Goal: Task Accomplishment & Management: Manage account settings

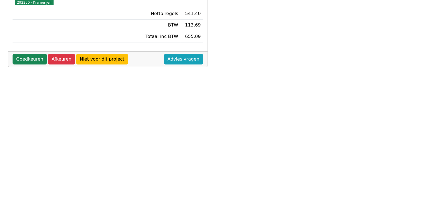
scroll to position [112, 0]
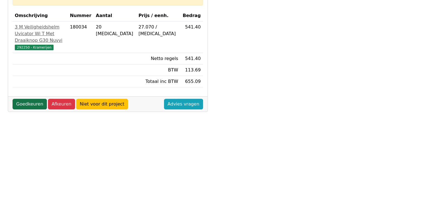
click at [29, 109] on link "Goedkeuren" at bounding box center [30, 104] width 34 height 11
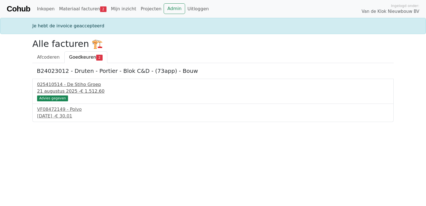
click at [59, 93] on div "21 augustus 2025 - € 1.512,60" at bounding box center [213, 91] width 352 height 7
click at [76, 117] on div "4 september 2025 - € 30,01" at bounding box center [213, 116] width 352 height 7
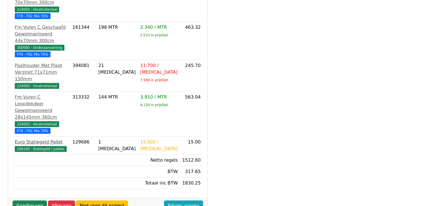
scroll to position [278, 0]
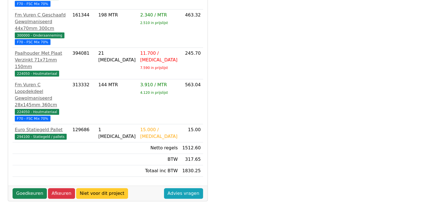
click at [81, 188] on link "Niet voor dit project" at bounding box center [102, 193] width 52 height 11
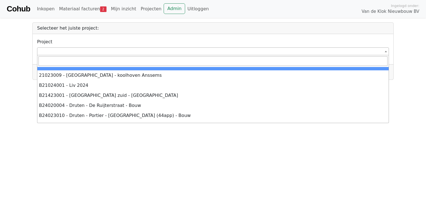
click at [63, 52] on span at bounding box center [213, 51] width 352 height 8
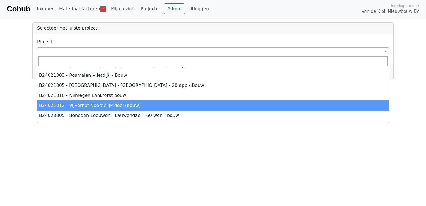
scroll to position [259, 0]
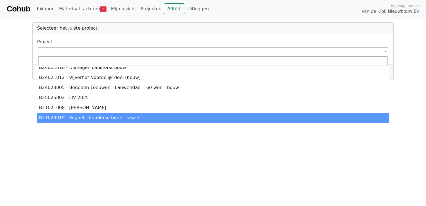
click at [240, 80] on html "**********" at bounding box center [213, 40] width 426 height 80
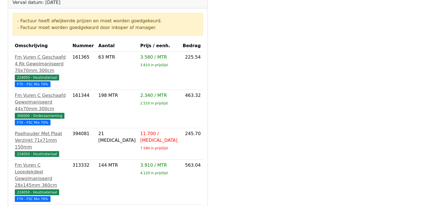
scroll to position [195, 0]
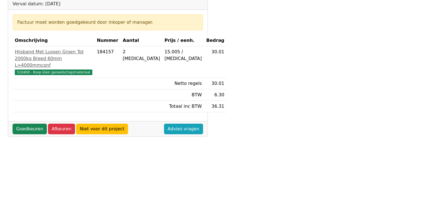
scroll to position [84, 0]
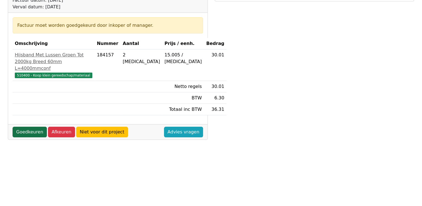
click at [29, 137] on link "Goedkeuren" at bounding box center [30, 132] width 34 height 11
